Goal: Task Accomplishment & Management: Use online tool/utility

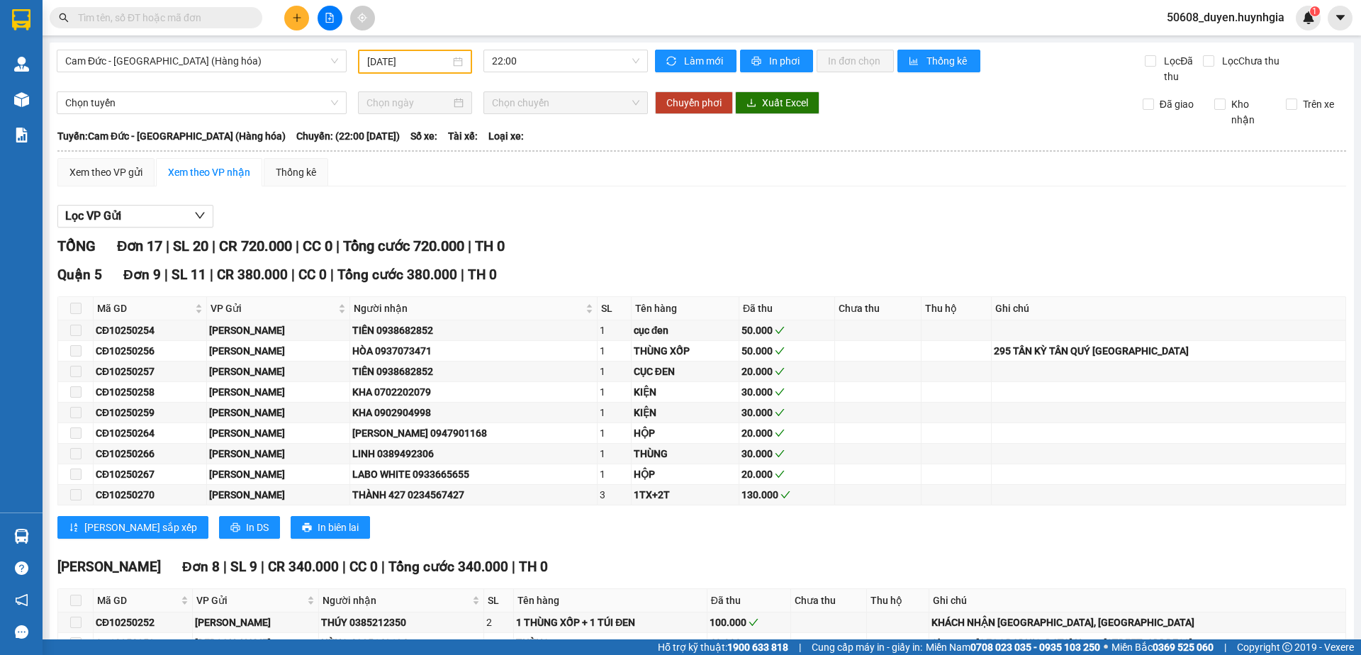
click at [1079, 551] on div "TỔNG Đơn 17 | SL 20 | CR 720.000 | CC 0 | Tổng cước 720.000 | TH 0 [GEOGRAPHIC_…" at bounding box center [701, 531] width 1288 height 592
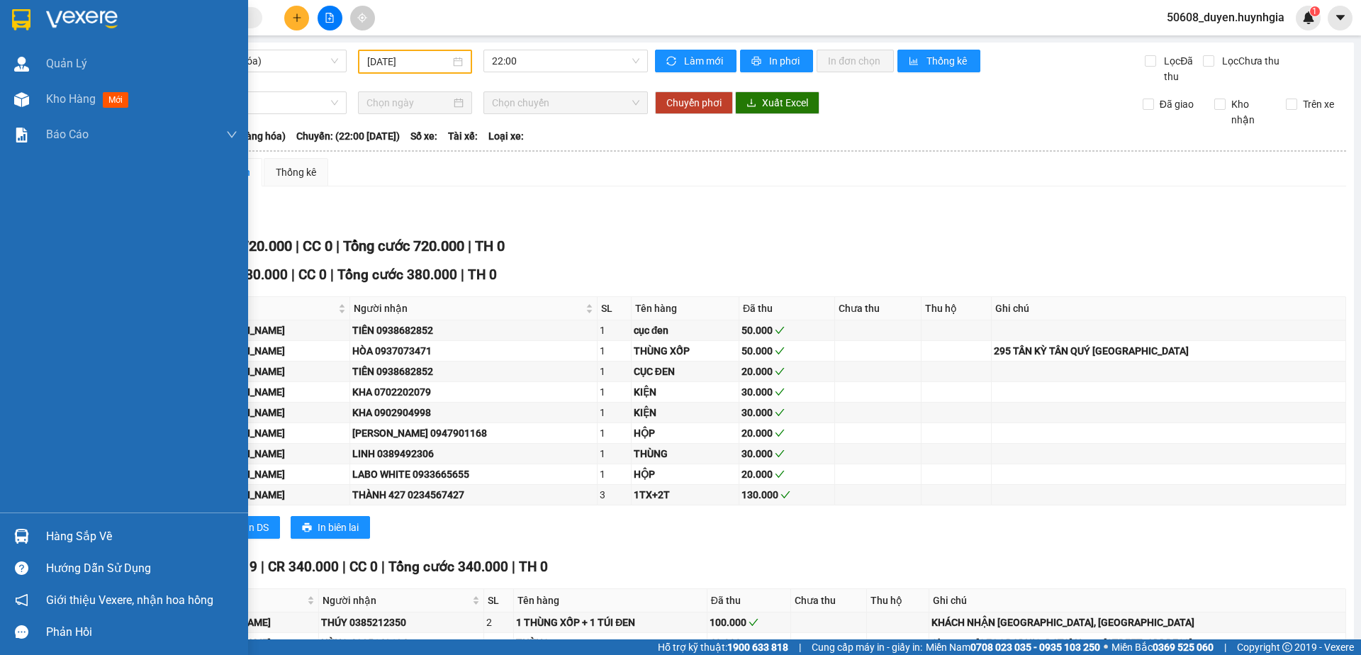
click at [30, 14] on img at bounding box center [21, 19] width 18 height 21
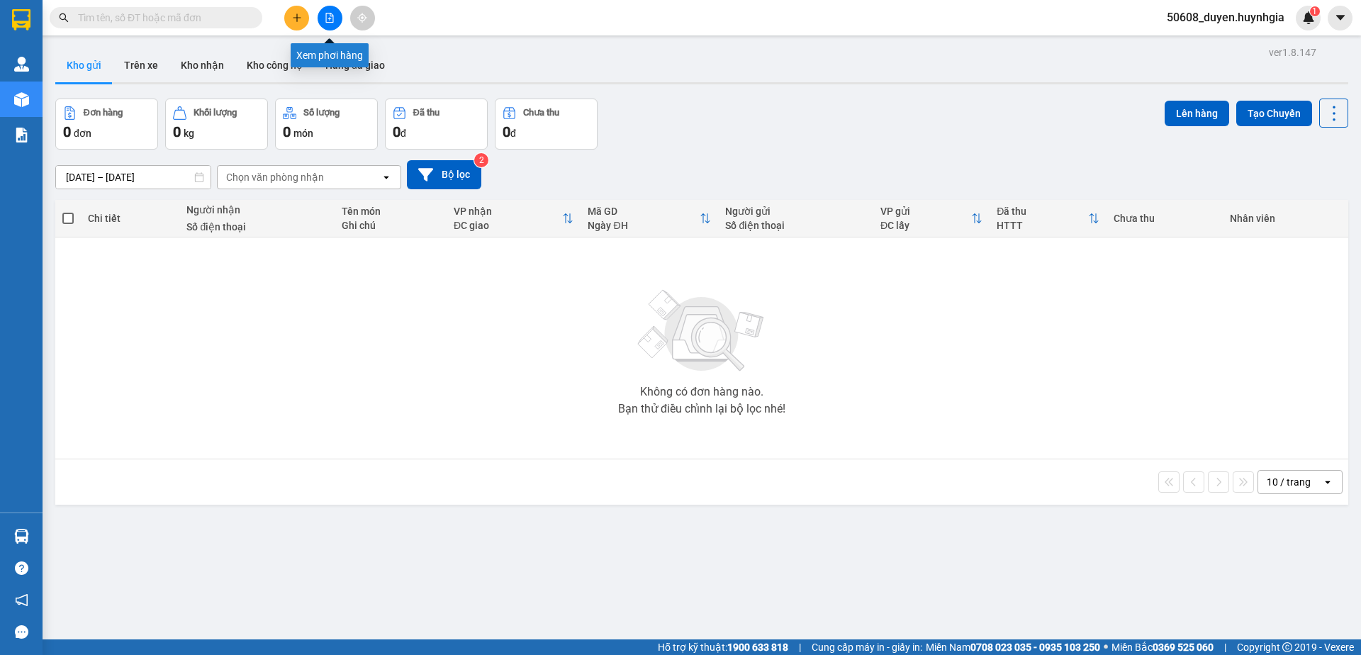
click at [327, 26] on button at bounding box center [329, 18] width 25 height 25
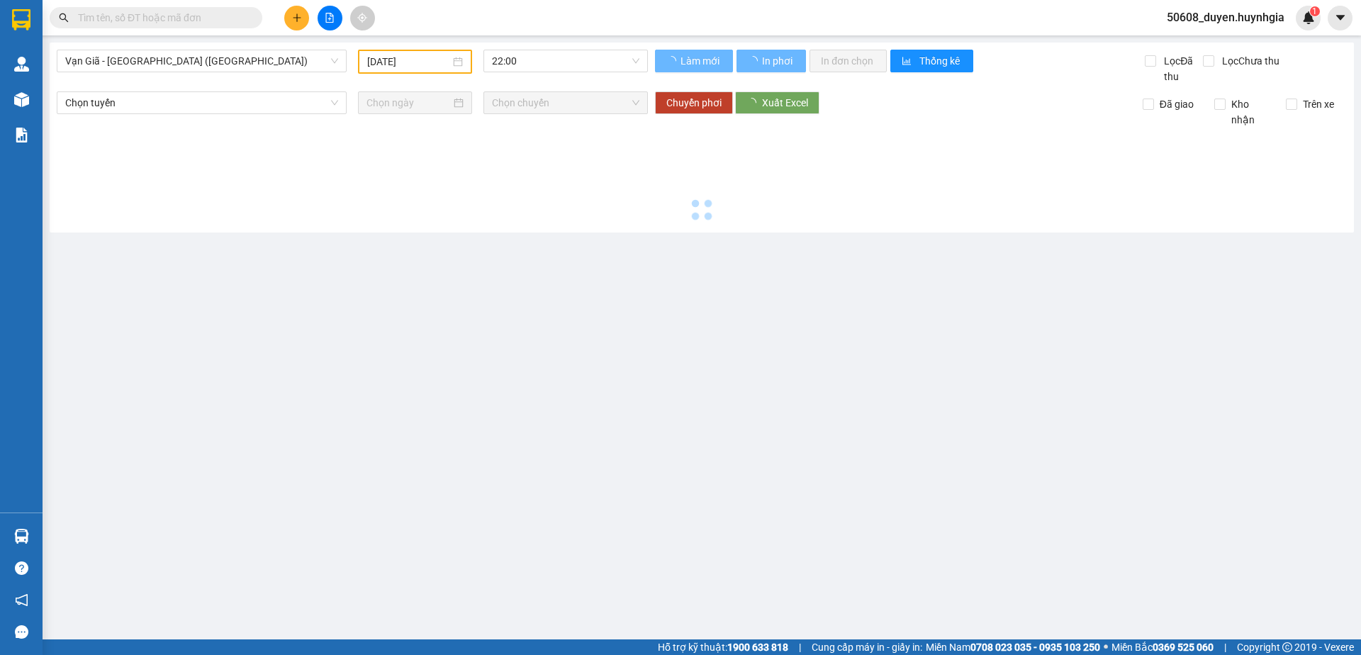
type input "[DATE]"
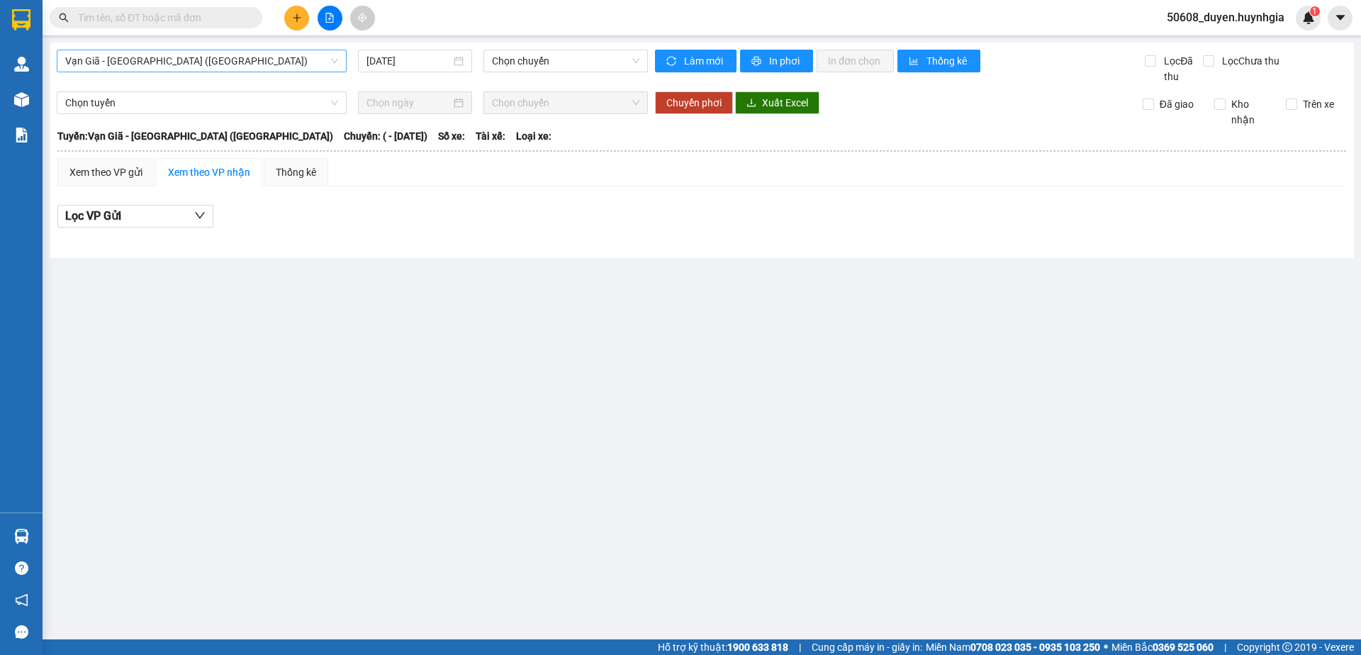
click at [177, 67] on span "Vạn Giã - [GEOGRAPHIC_DATA] ([GEOGRAPHIC_DATA])" at bounding box center [201, 60] width 273 height 21
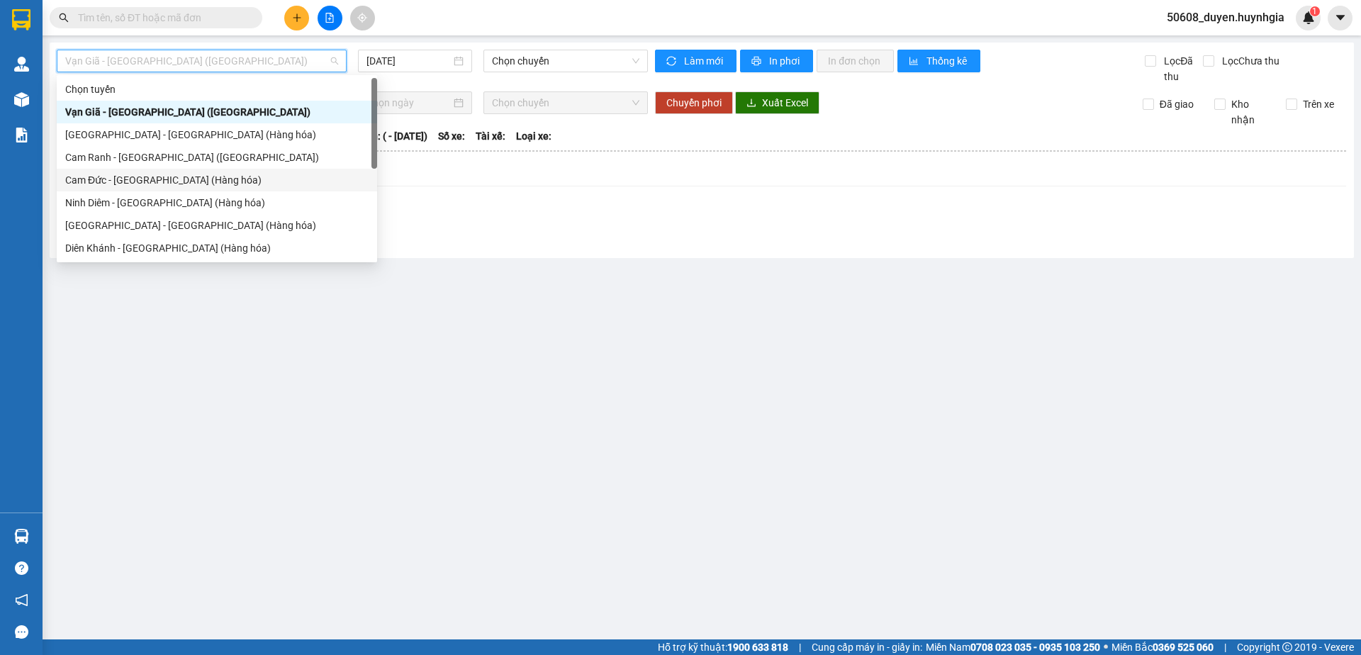
click at [150, 182] on div "Cam Đức - [GEOGRAPHIC_DATA] (Hàng hóa)" at bounding box center [216, 180] width 303 height 16
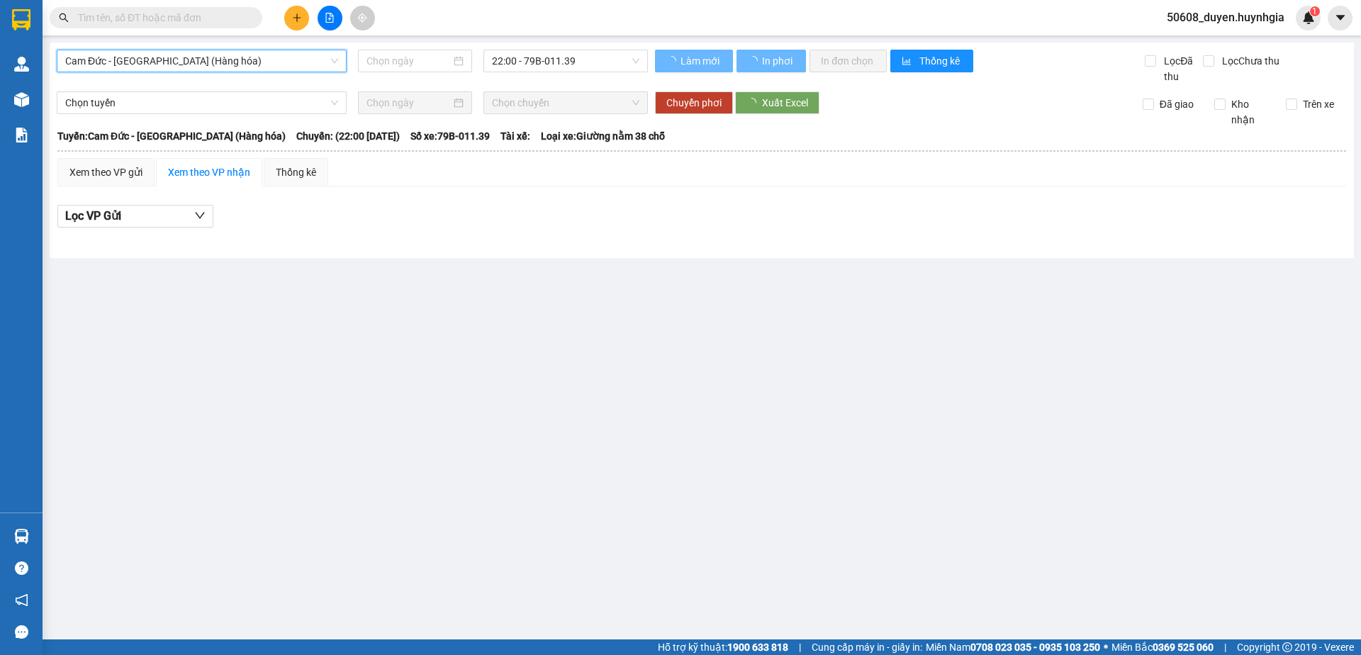
type input "[DATE]"
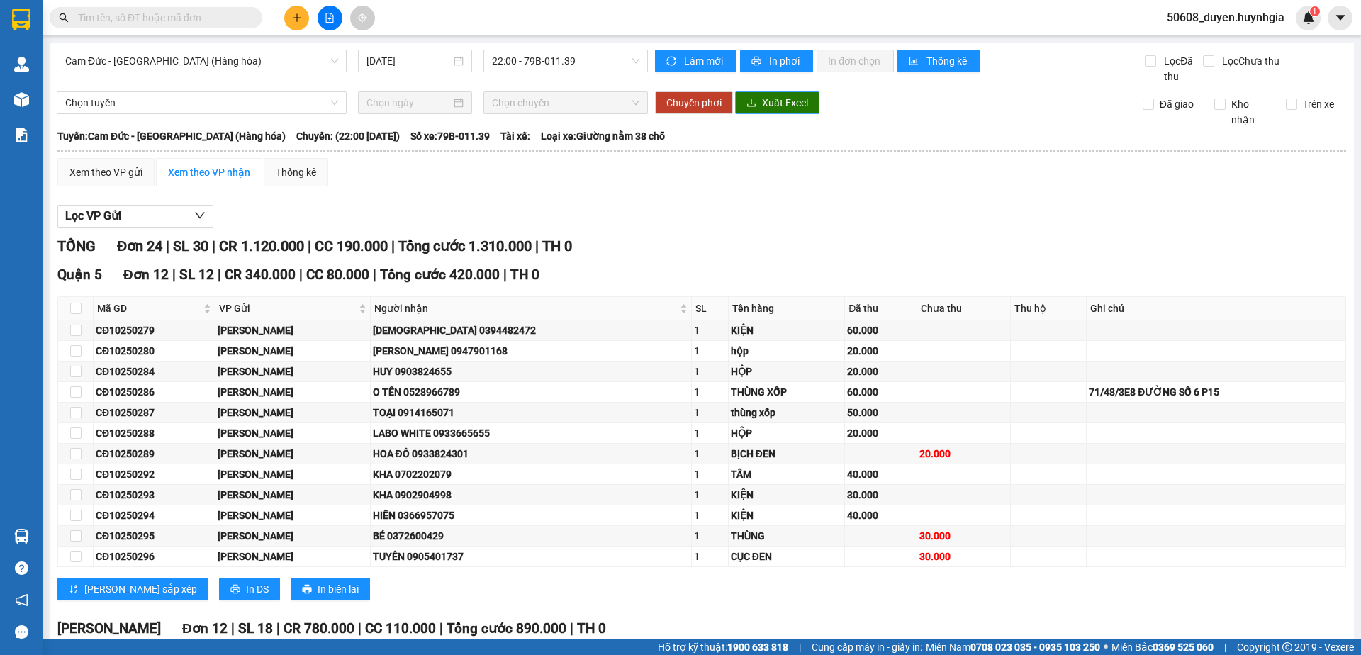
click at [779, 100] on span "Xuất Excel" at bounding box center [785, 103] width 46 height 16
